Goal: Navigation & Orientation: Find specific page/section

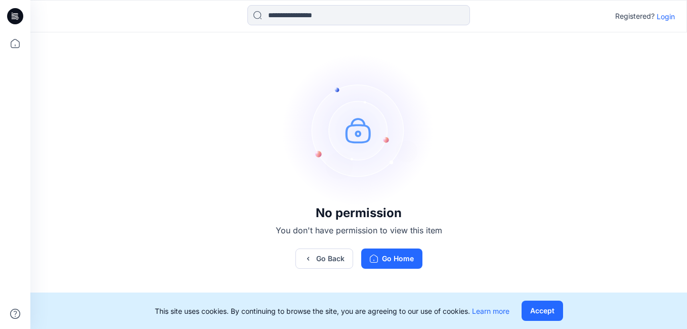
click at [664, 21] on p "Login" at bounding box center [665, 16] width 18 height 11
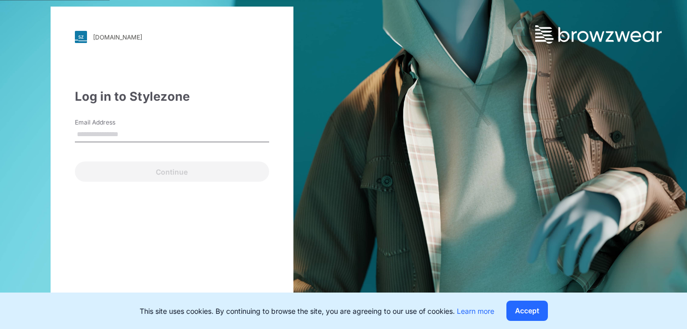
click at [141, 137] on input "Email Address" at bounding box center [172, 134] width 194 height 15
type input "**********"
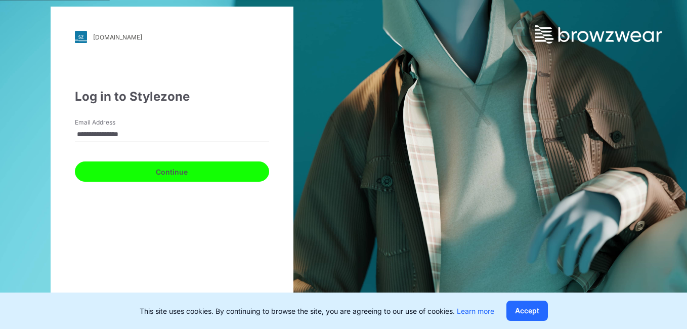
click at [183, 174] on button "Continue" at bounding box center [172, 171] width 194 height 20
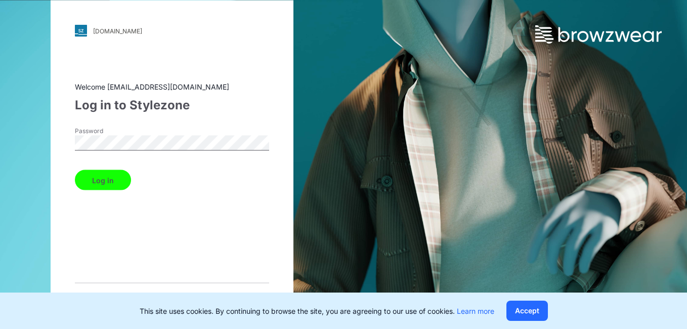
click at [57, 147] on div "walmart.stylezone.com Loading... Welcome lakshans@star.lk Log in to Stylezone P…" at bounding box center [172, 165] width 243 height 328
click at [265, 87] on div "Welcome lakshans@star.lk" at bounding box center [172, 86] width 194 height 11
click at [105, 184] on button "Log in" at bounding box center [103, 180] width 56 height 20
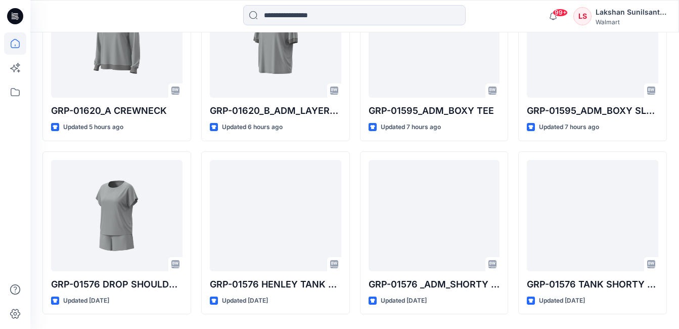
scroll to position [565, 0]
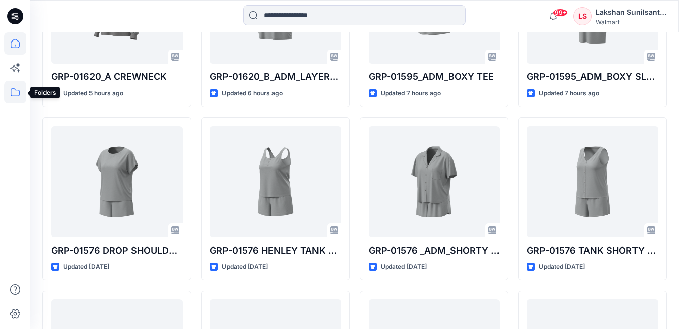
click at [19, 97] on icon at bounding box center [15, 92] width 22 height 22
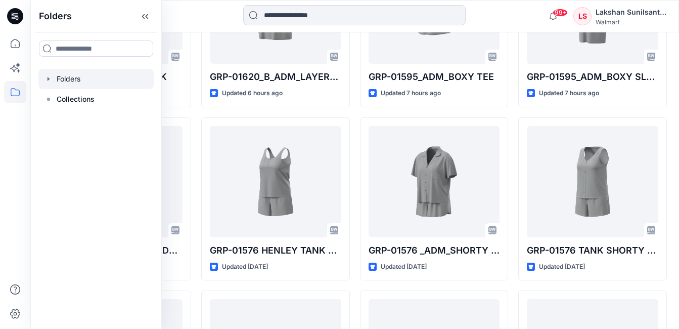
click at [72, 76] on div at bounding box center [95, 79] width 115 height 20
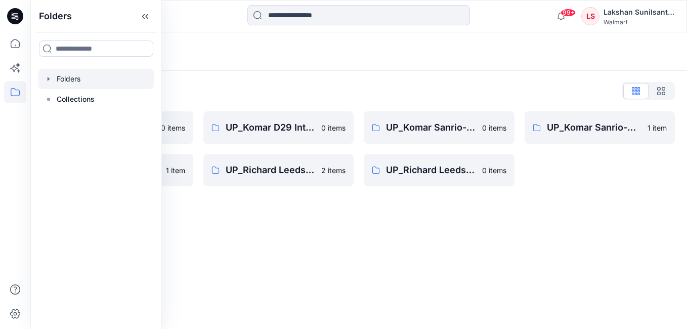
click at [447, 56] on div "Folders" at bounding box center [318, 51] width 553 height 14
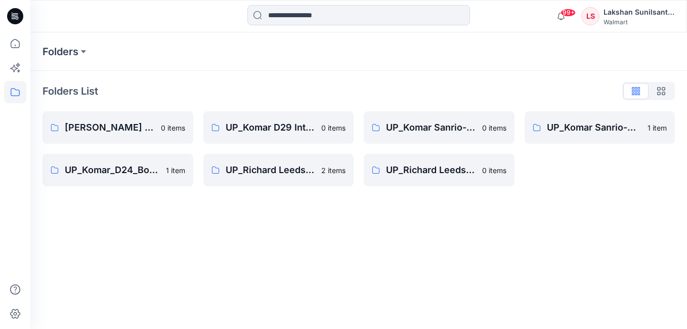
click at [432, 210] on div "Folders Folders List Komar D29 Intimates 0 items UP_Komar_D24_Boys _Basics 1 it…" at bounding box center [358, 180] width 656 height 296
click at [11, 42] on icon at bounding box center [15, 43] width 9 height 9
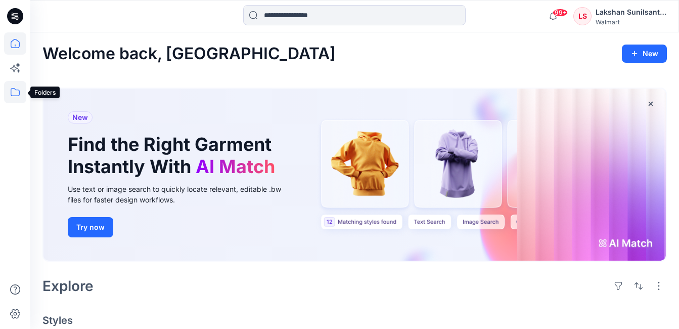
click at [13, 87] on icon at bounding box center [15, 92] width 22 height 22
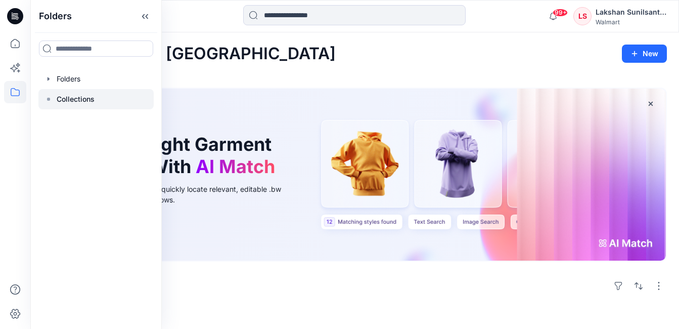
click at [76, 104] on p "Collections" at bounding box center [76, 99] width 38 height 12
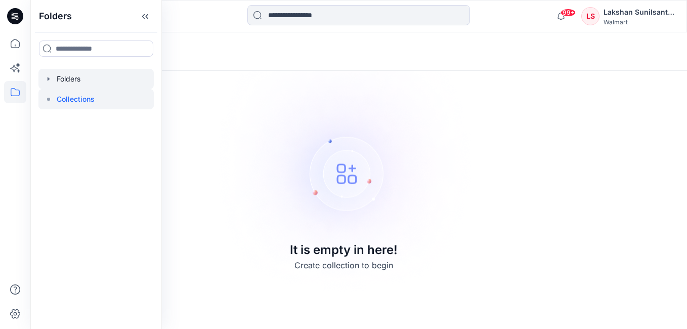
click at [108, 79] on div at bounding box center [95, 79] width 115 height 20
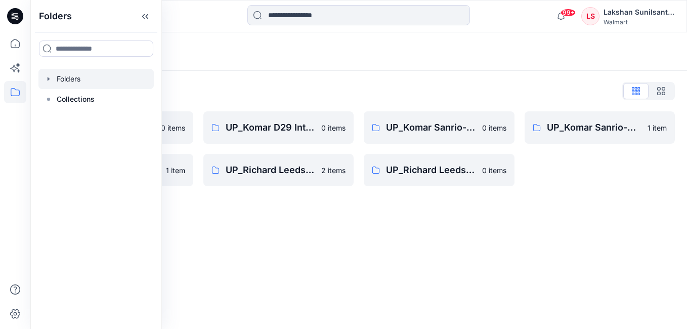
click at [396, 67] on div "Folders" at bounding box center [358, 51] width 656 height 38
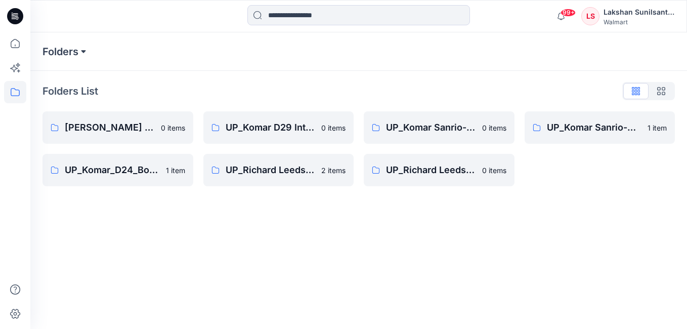
click at [84, 51] on button at bounding box center [83, 51] width 10 height 14
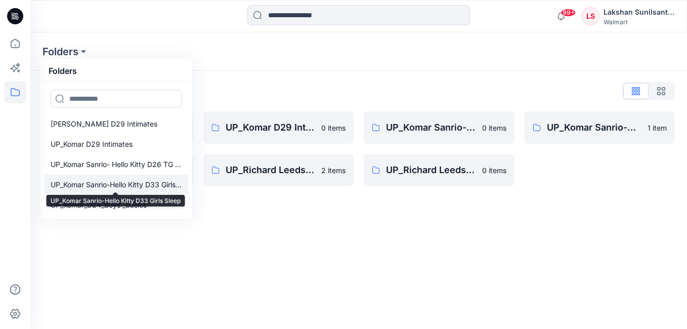
scroll to position [40, 0]
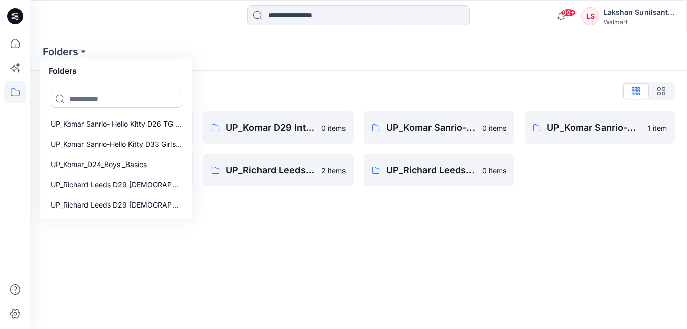
click at [263, 66] on div "Folders Folders Komar D29 Intimates UP_Komar D29 Intimates UP_Komar Sanrio- Hel…" at bounding box center [358, 51] width 656 height 38
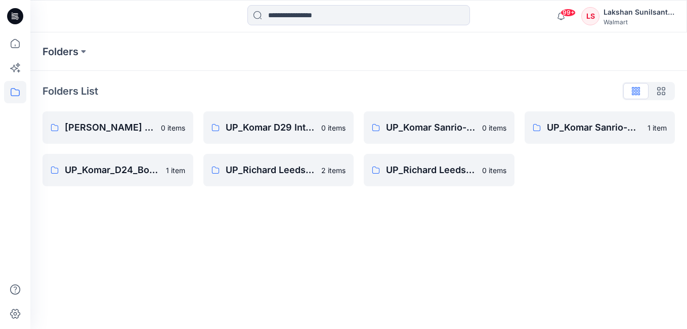
click at [436, 240] on div "Folders Folders List Komar D29 Intimates 0 items UP_Komar_D24_Boys _Basics 1 it…" at bounding box center [358, 180] width 656 height 296
click at [620, 14] on div "Lakshan Sunilsantha" at bounding box center [638, 12] width 71 height 12
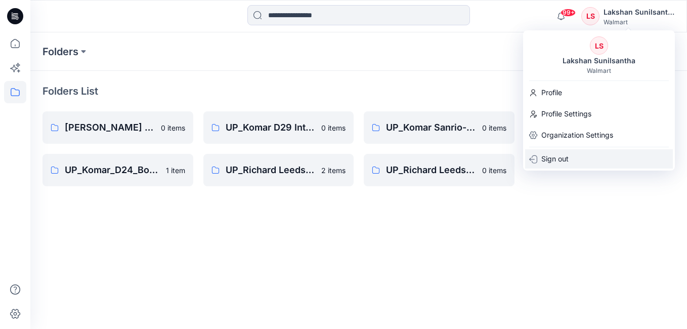
click at [568, 161] on p "Sign out" at bounding box center [554, 158] width 27 height 19
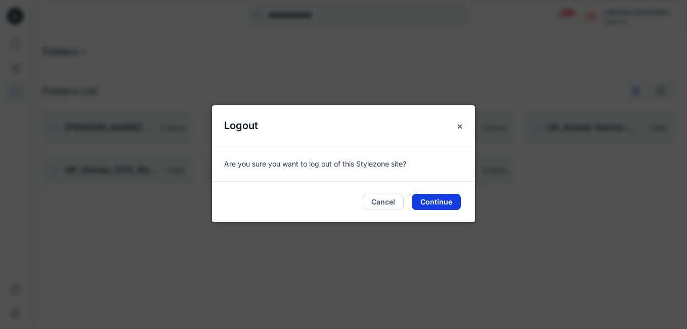
click at [437, 202] on button "Continue" at bounding box center [436, 202] width 49 height 16
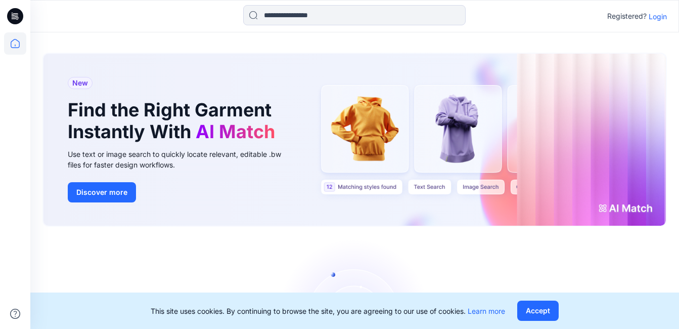
click at [655, 21] on p "Login" at bounding box center [658, 16] width 18 height 11
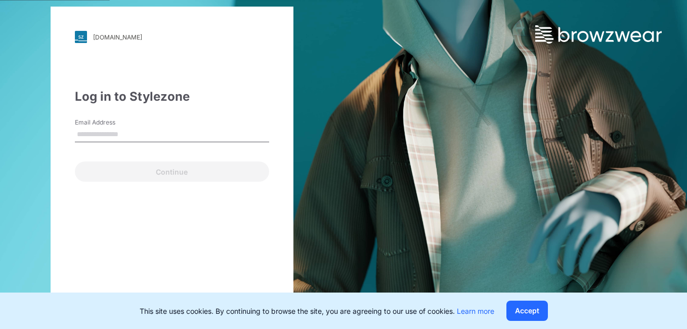
click at [180, 139] on input "Email Address" at bounding box center [172, 134] width 194 height 15
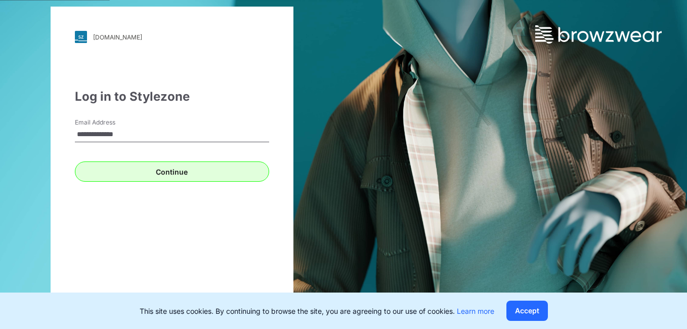
type input "**********"
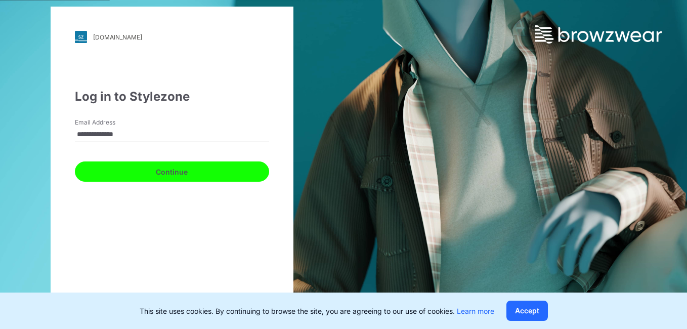
click at [179, 172] on button "Continue" at bounding box center [172, 171] width 194 height 20
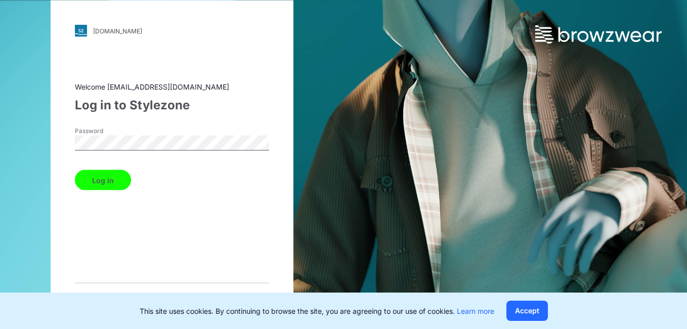
click at [35, 142] on div "[DOMAIN_NAME] Loading... Welcome [EMAIL_ADDRESS][DOMAIN_NAME] Log in to Stylezo…" at bounding box center [171, 164] width 343 height 329
click at [80, 183] on button "Log in" at bounding box center [103, 180] width 56 height 20
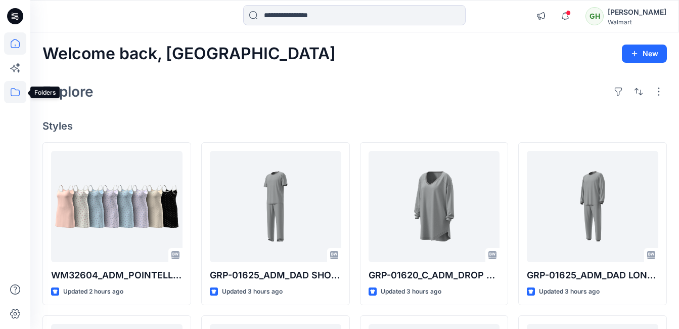
click at [17, 95] on icon at bounding box center [15, 92] width 22 height 22
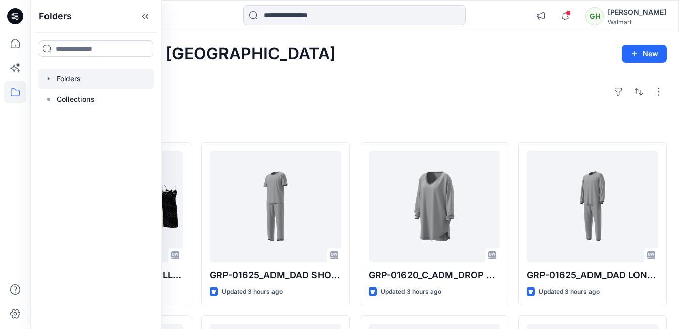
click at [94, 70] on div at bounding box center [95, 79] width 115 height 20
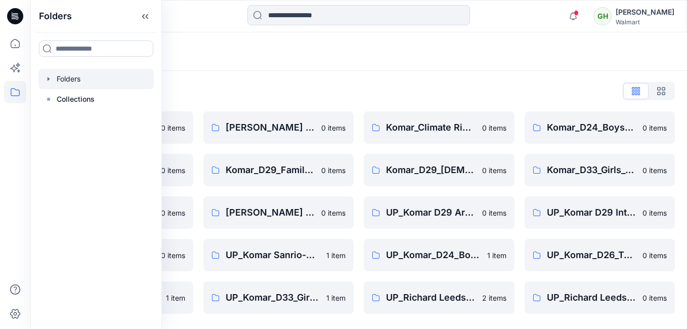
click at [480, 60] on div "Folders" at bounding box center [358, 51] width 656 height 38
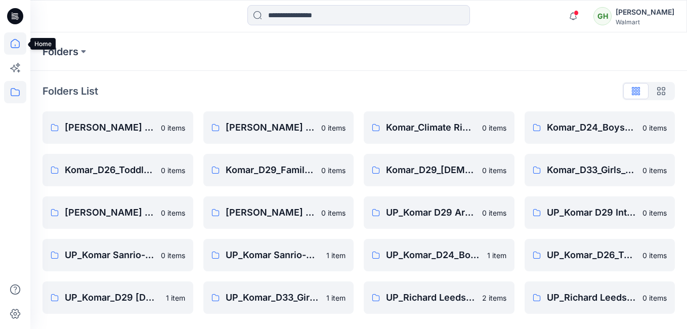
click at [9, 42] on icon at bounding box center [15, 43] width 22 height 22
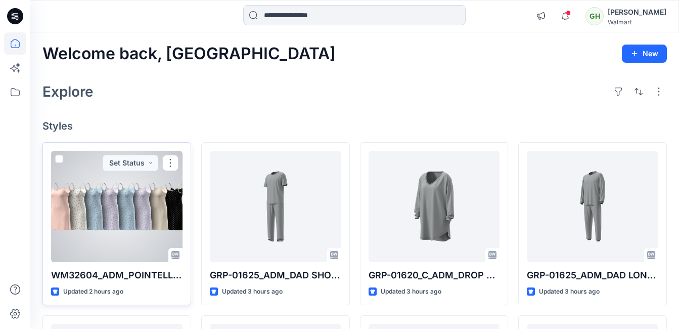
click at [95, 210] on div at bounding box center [116, 206] width 131 height 111
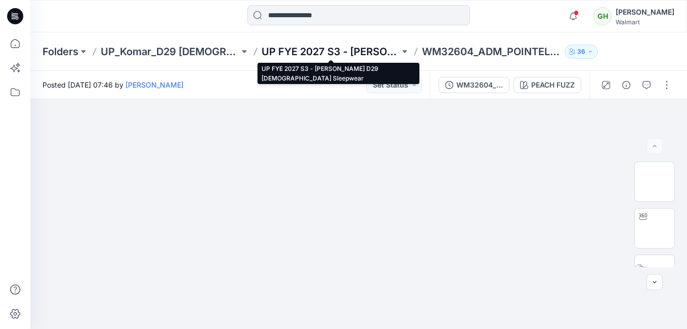
click at [375, 48] on p "UP FYE 2027 S3 - [PERSON_NAME] D29 [DEMOGRAPHIC_DATA] Sleepwear" at bounding box center [330, 51] width 139 height 14
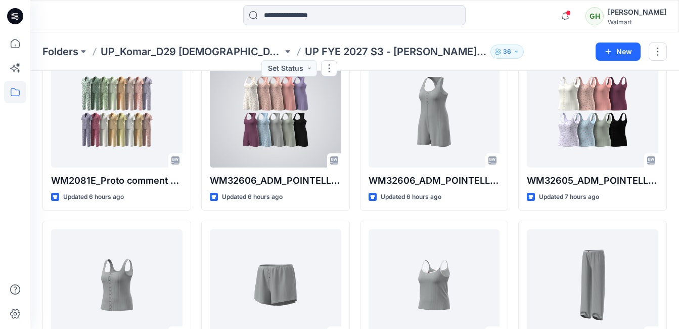
scroll to position [343, 0]
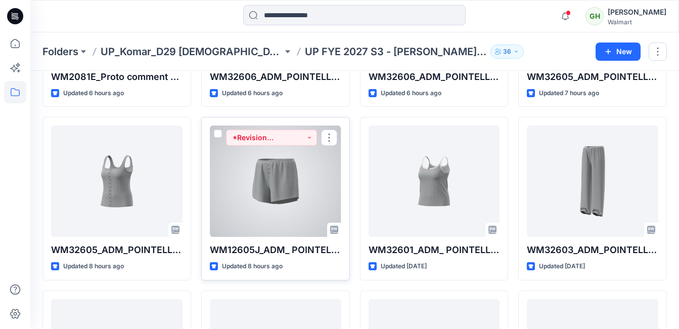
click at [276, 201] on div at bounding box center [275, 180] width 131 height 111
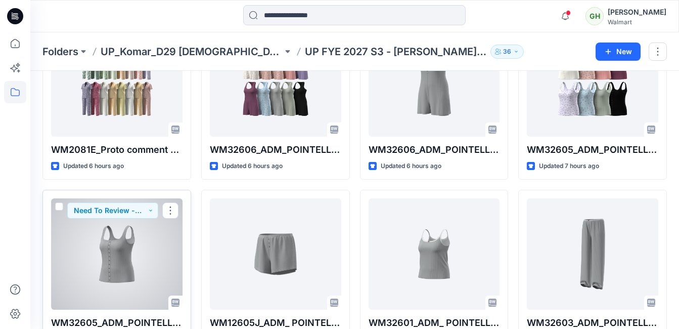
scroll to position [269, 0]
